Goal: Task Accomplishment & Management: Use online tool/utility

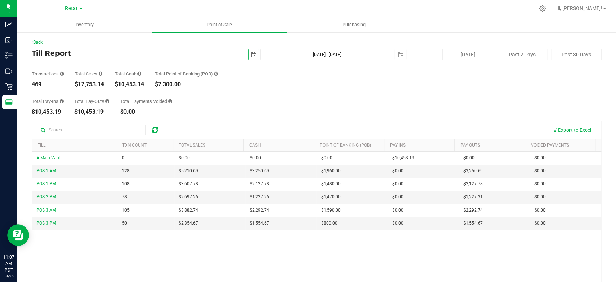
click at [66, 10] on span "Retail" at bounding box center [72, 8] width 14 height 6
click at [49, 34] on link "Retail" at bounding box center [73, 35] width 105 height 10
click at [82, 22] on span "Inventory" at bounding box center [85, 25] width 38 height 6
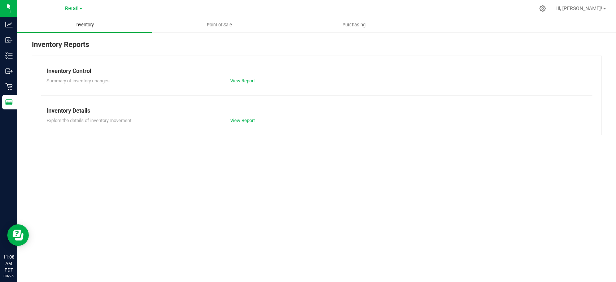
click at [81, 25] on span "Inventory" at bounding box center [85, 25] width 38 height 6
click at [70, 9] on span "Retail" at bounding box center [72, 8] width 14 height 6
click at [51, 36] on link "Retail" at bounding box center [73, 35] width 105 height 10
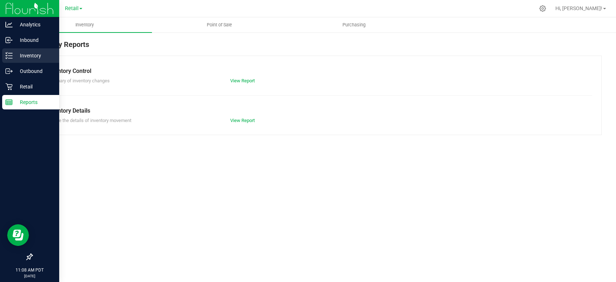
click at [12, 54] on icon at bounding box center [8, 55] width 7 height 7
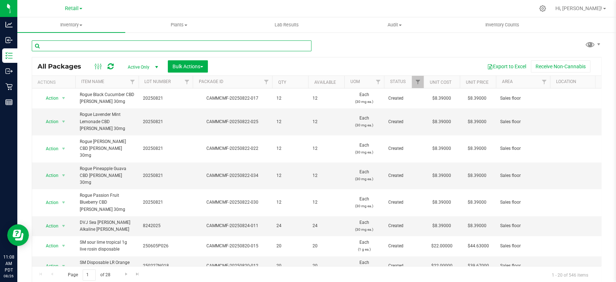
click at [74, 45] on input "text" at bounding box center [172, 45] width 280 height 11
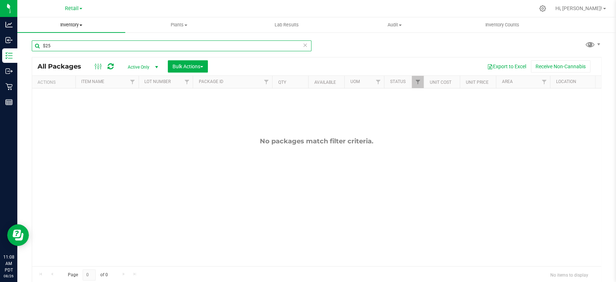
type input "$25"
click at [79, 25] on span "Inventory" at bounding box center [71, 25] width 108 height 6
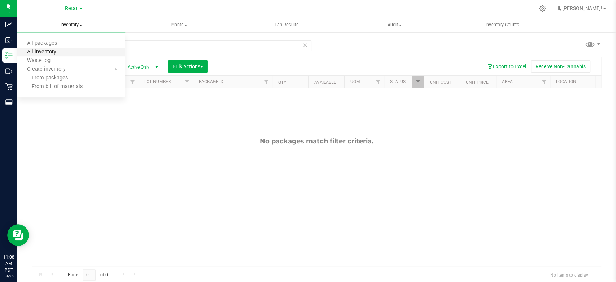
click at [51, 51] on span "All inventory" at bounding box center [41, 52] width 49 height 6
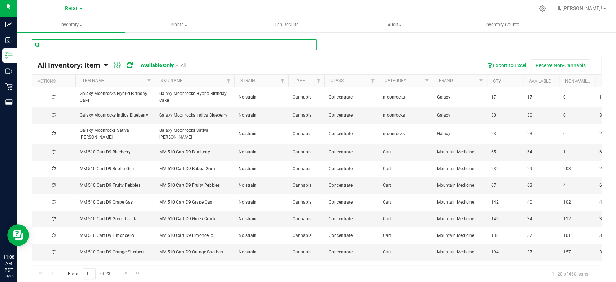
click at [68, 46] on input "text" at bounding box center [174, 44] width 285 height 11
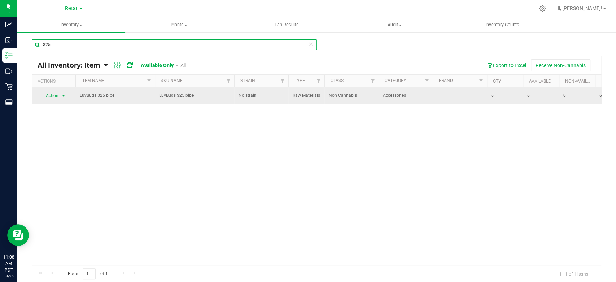
type input "$25"
click at [55, 95] on span "Action" at bounding box center [48, 96] width 19 height 10
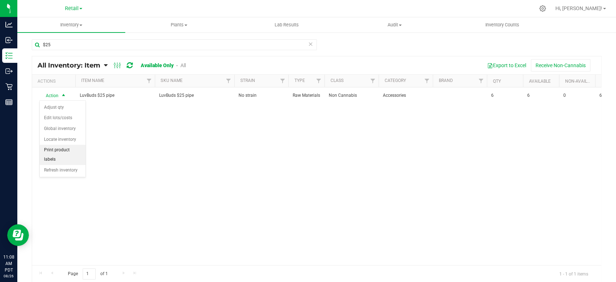
click at [52, 149] on li "Print product labels" at bounding box center [63, 155] width 46 height 20
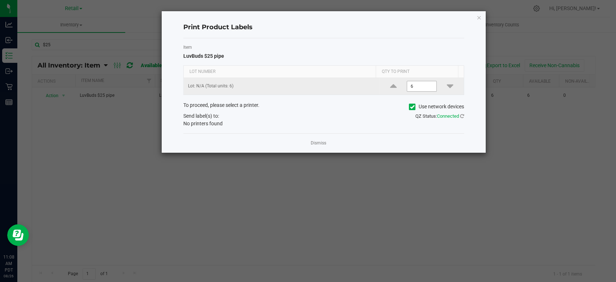
click at [421, 84] on input "6" at bounding box center [422, 86] width 30 height 10
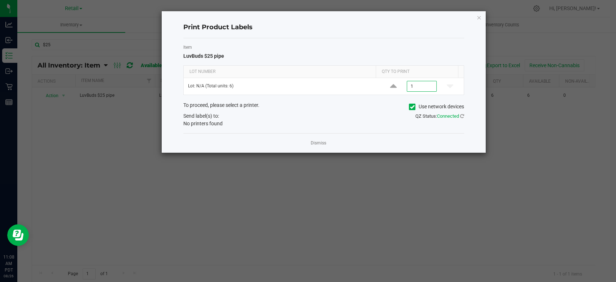
type input "1"
click at [413, 107] on icon at bounding box center [412, 107] width 5 height 0
click at [0, 0] on input "Use network devices" at bounding box center [0, 0] width 0 height 0
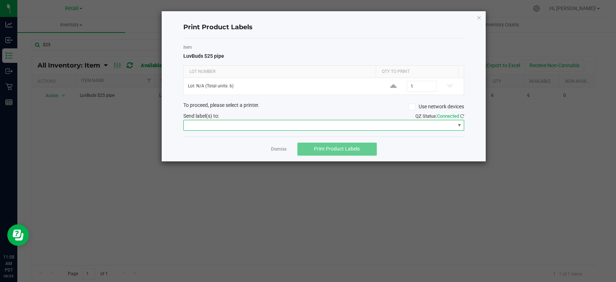
click at [373, 126] on span at bounding box center [319, 125] width 271 height 10
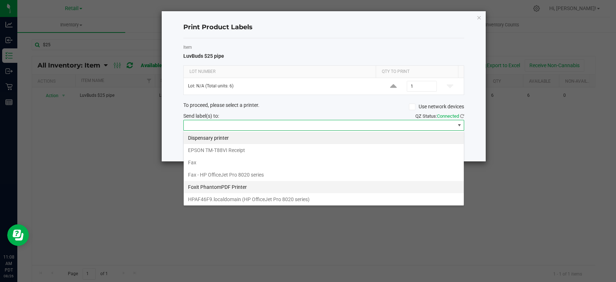
scroll to position [74, 0]
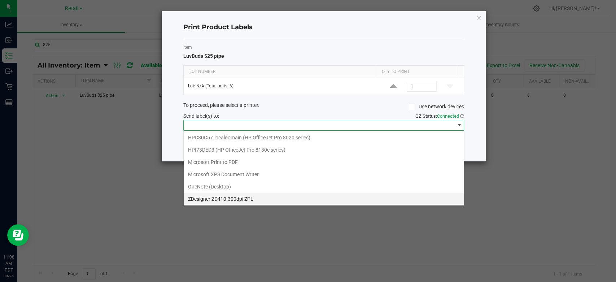
click at [216, 199] on ZPL "ZDesigner ZD410-300dpi ZPL" at bounding box center [324, 199] width 280 height 12
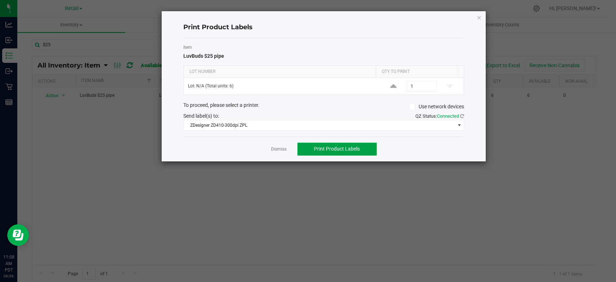
click at [334, 150] on span "Print Product Labels" at bounding box center [337, 149] width 46 height 6
click at [477, 14] on icon "button" at bounding box center [479, 17] width 5 height 9
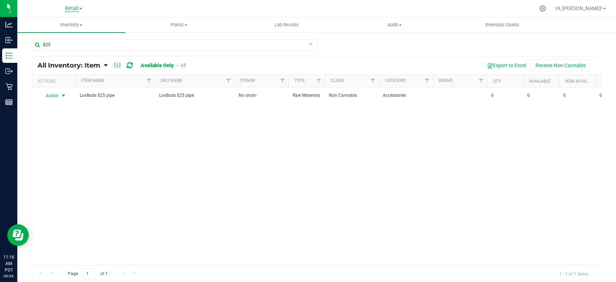
click at [73, 9] on span "Retail" at bounding box center [72, 8] width 14 height 6
click at [32, 34] on link "Retail" at bounding box center [73, 35] width 105 height 10
click at [308, 45] on icon at bounding box center [310, 43] width 5 height 9
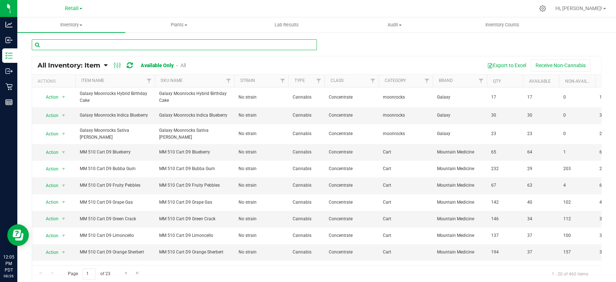
click at [186, 44] on input "text" at bounding box center [174, 44] width 285 height 11
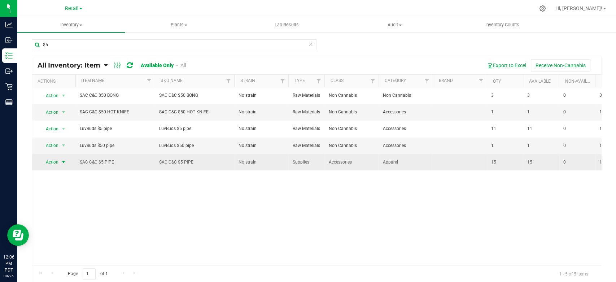
click at [58, 163] on span "Action" at bounding box center [48, 162] width 19 height 10
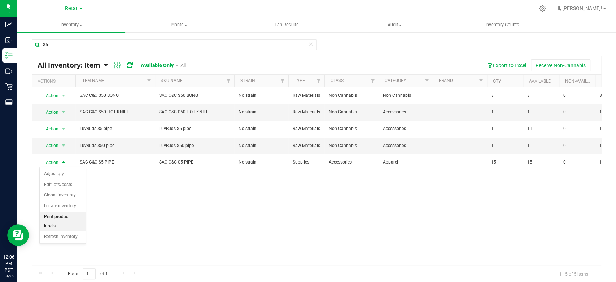
click at [60, 216] on li "Print product labels" at bounding box center [63, 222] width 46 height 20
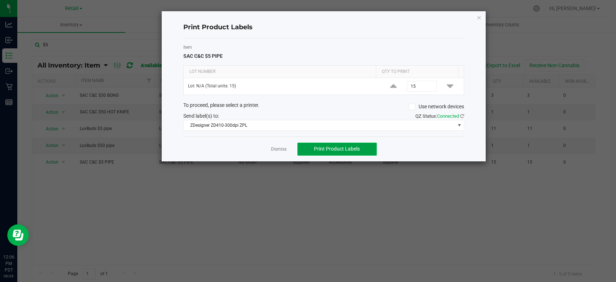
click at [342, 146] on span "Print Product Labels" at bounding box center [337, 149] width 46 height 6
click at [478, 15] on icon "button" at bounding box center [479, 17] width 5 height 9
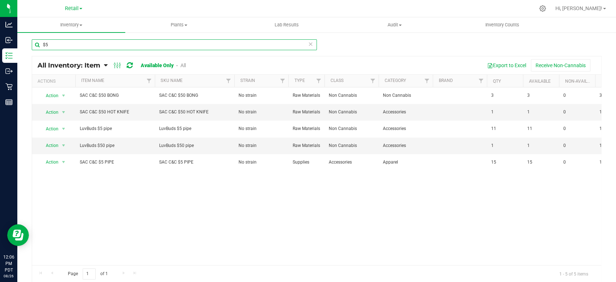
click at [260, 42] on input "$5" at bounding box center [174, 44] width 285 height 11
type input "$"
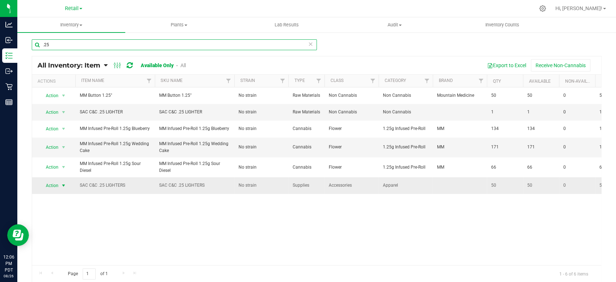
type input ".25"
click at [59, 184] on span "select" at bounding box center [63, 186] width 9 height 10
click at [60, 241] on li "Print product labels" at bounding box center [63, 245] width 46 height 20
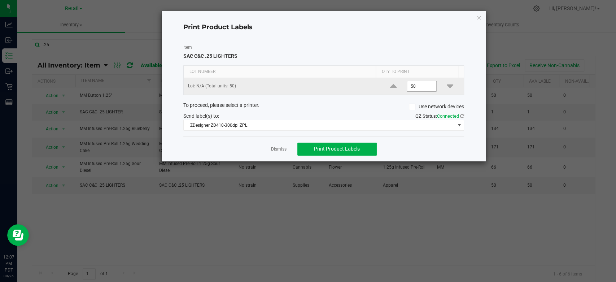
click at [418, 86] on input "50" at bounding box center [422, 86] width 30 height 10
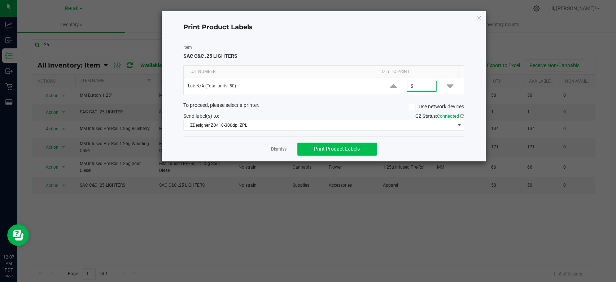
type input "5"
click at [331, 153] on button "Print Product Labels" at bounding box center [336, 149] width 79 height 13
click at [481, 16] on icon "button" at bounding box center [479, 17] width 5 height 9
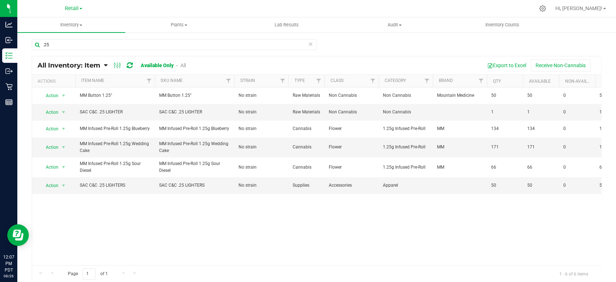
click at [308, 43] on icon at bounding box center [310, 43] width 5 height 9
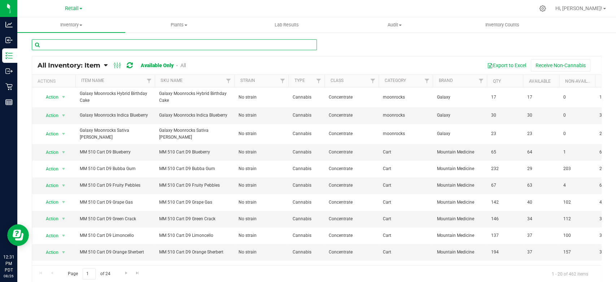
click at [168, 47] on input "text" at bounding box center [174, 44] width 285 height 11
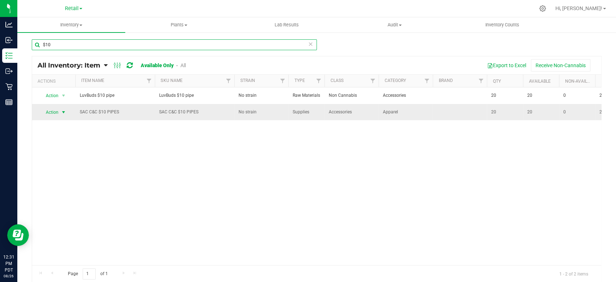
type input "$10"
click at [59, 110] on span "select" at bounding box center [63, 112] width 9 height 10
click at [77, 168] on li "Print product labels" at bounding box center [63, 172] width 46 height 20
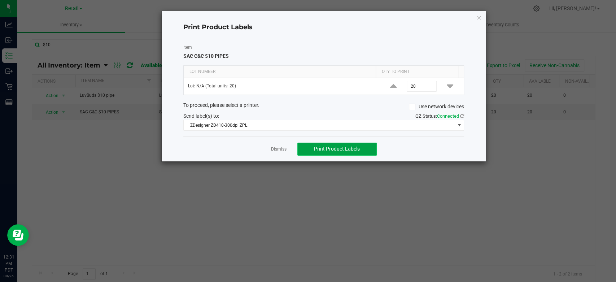
click at [352, 148] on span "Print Product Labels" at bounding box center [337, 149] width 46 height 6
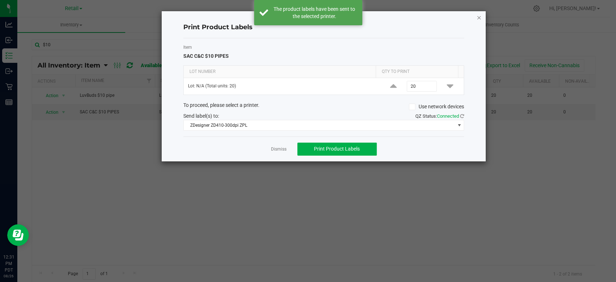
click at [478, 16] on icon "button" at bounding box center [479, 17] width 5 height 9
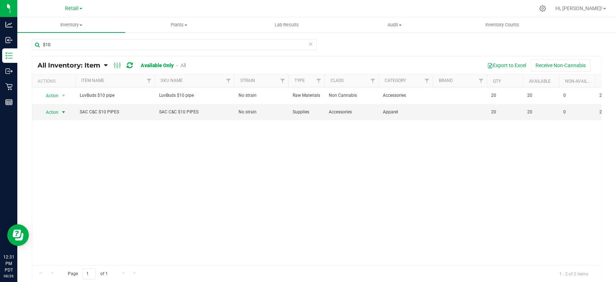
click at [309, 43] on icon at bounding box center [310, 43] width 5 height 9
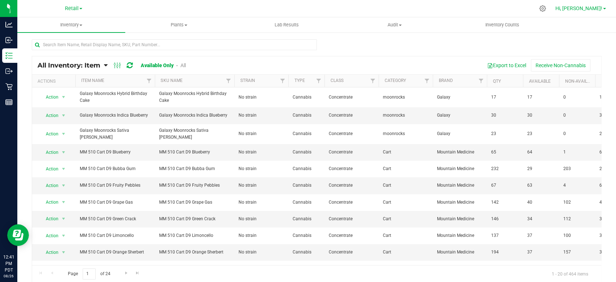
click at [589, 10] on span "Hi, [PERSON_NAME]!" at bounding box center [579, 8] width 47 height 6
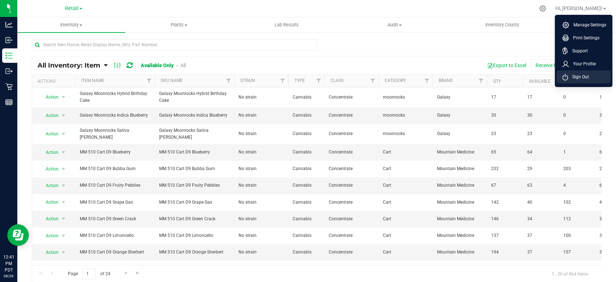
click at [608, 80] on li "Sign Out" at bounding box center [584, 76] width 54 height 13
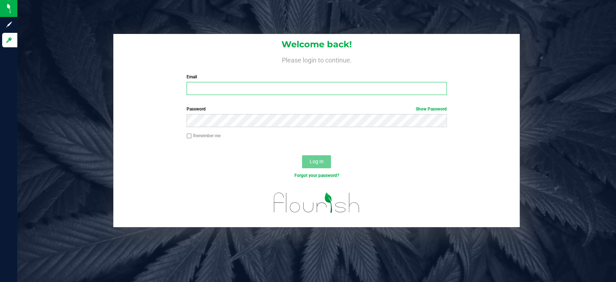
click at [269, 92] on input "Email" at bounding box center [317, 88] width 260 height 13
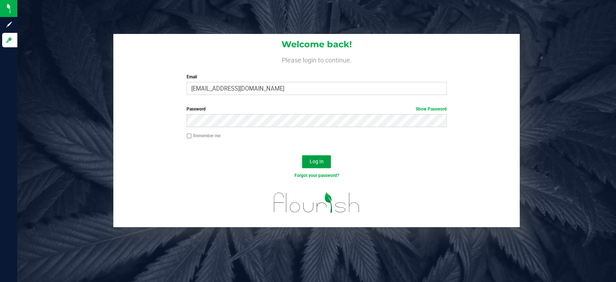
click at [315, 166] on button "Log In" at bounding box center [316, 161] width 29 height 13
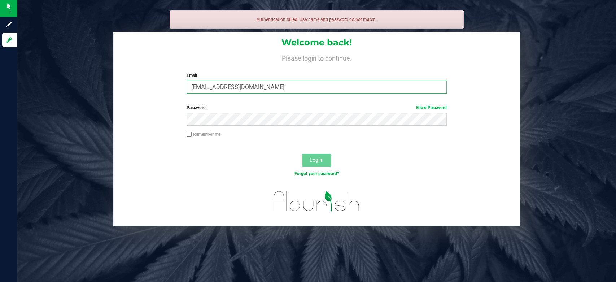
drag, startPoint x: 249, startPoint y: 90, endPoint x: 286, endPoint y: 141, distance: 62.3
click at [249, 91] on input "[EMAIL_ADDRESS][DOMAIN_NAME]" at bounding box center [317, 87] width 260 height 13
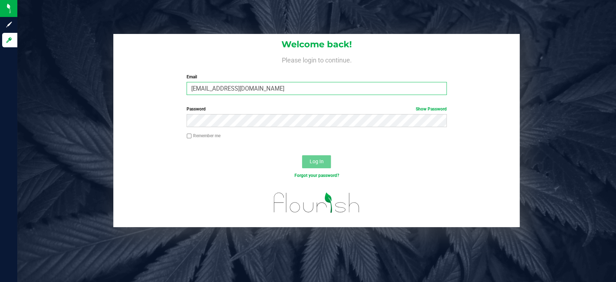
type input "[EMAIL_ADDRESS][DOMAIN_NAME]"
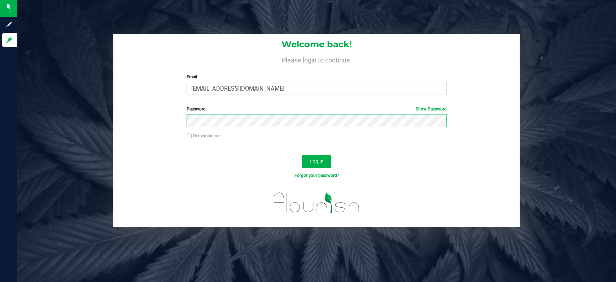
click at [302, 155] on button "Log In" at bounding box center [316, 161] width 29 height 13
